Goal: Task Accomplishment & Management: Manage account settings

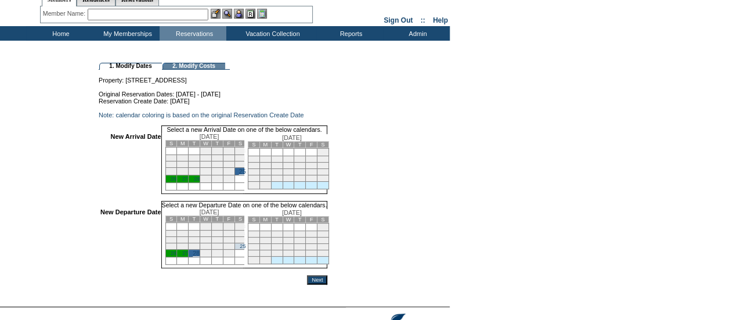
scroll to position [51, 0]
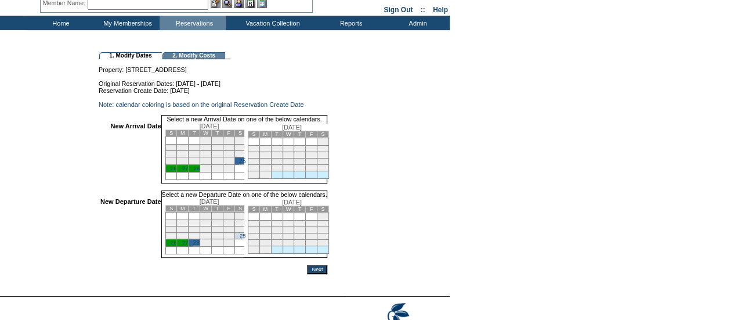
click at [327, 274] on input "Next" at bounding box center [317, 269] width 20 height 9
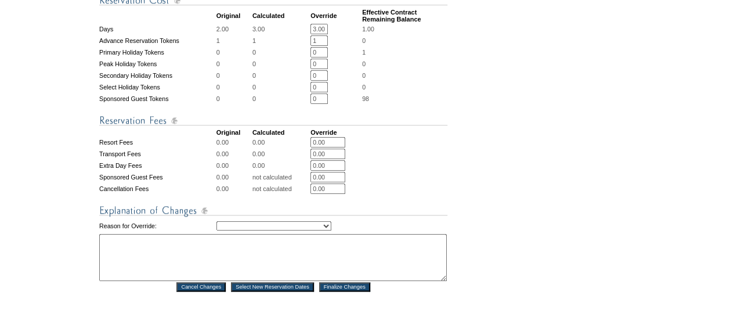
scroll to position [451, 0]
click at [285, 230] on select "Creating Continuous Stay Days Rebooked After Cancellation Editing Occupant Expe…" at bounding box center [274, 225] width 115 height 9
select select "1043"
click at [217, 230] on select "Creating Continuous Stay Days Rebooked After Cancellation Editing Occupant Expe…" at bounding box center [274, 225] width 115 height 9
click at [244, 265] on textarea at bounding box center [273, 256] width 348 height 47
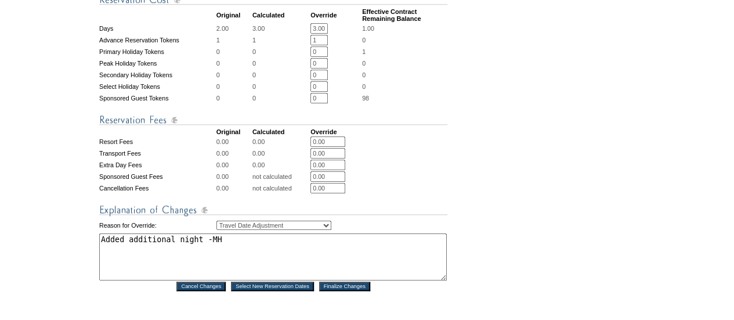
type textarea "Added additional night -MH"
click at [338, 291] on input "Finalize Changes" at bounding box center [344, 286] width 51 height 9
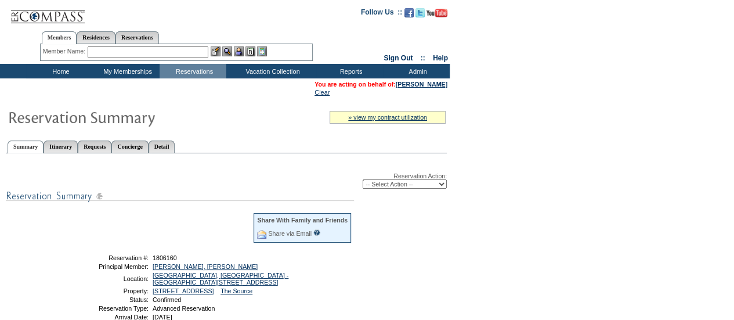
click at [59, 70] on td "Home" at bounding box center [59, 71] width 67 height 15
